Goal: Information Seeking & Learning: Check status

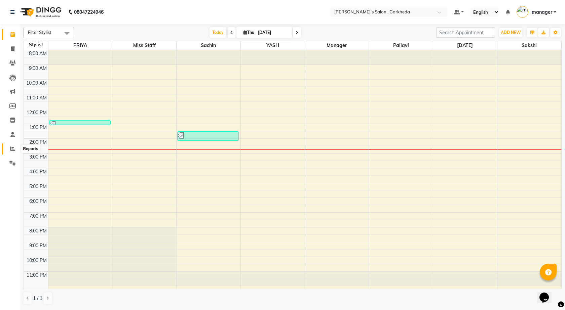
click at [14, 148] on icon at bounding box center [12, 148] width 5 height 5
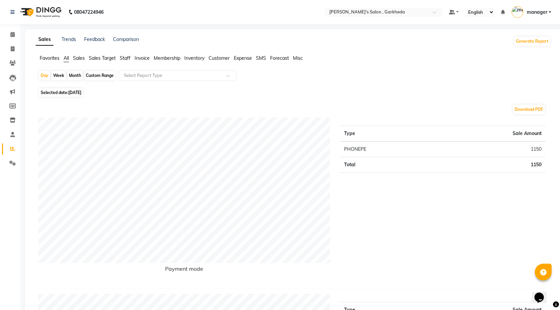
click at [127, 56] on span "Staff" at bounding box center [125, 58] width 11 height 6
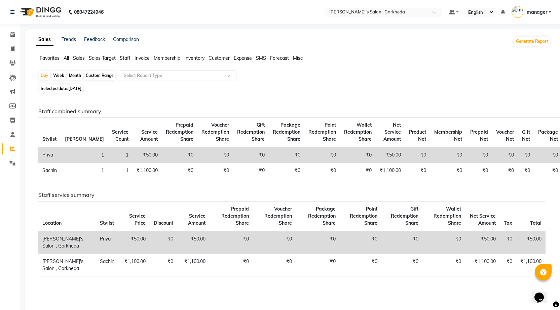
click at [79, 76] on div "Month" at bounding box center [74, 75] width 15 height 9
select select "9"
select select "2025"
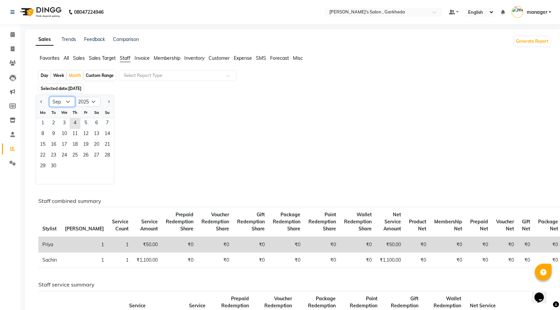
click at [68, 103] on select "Jan Feb Mar Apr May Jun [DATE] Aug Sep Oct Nov Dec" at bounding box center [62, 102] width 26 height 10
select select "8"
click at [49, 97] on select "Jan Feb Mar Apr May Jun [DATE] Aug Sep Oct Nov Dec" at bounding box center [62, 102] width 26 height 10
click at [111, 167] on span "31" at bounding box center [107, 166] width 11 height 11
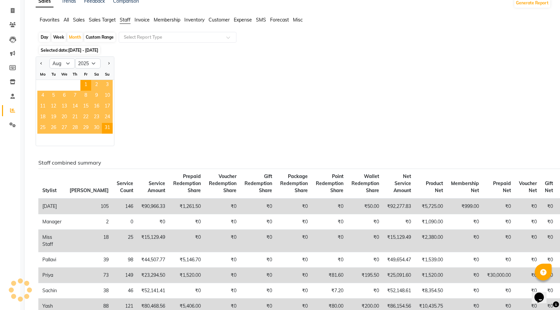
scroll to position [67, 0]
